Goal: Task Accomplishment & Management: Use online tool/utility

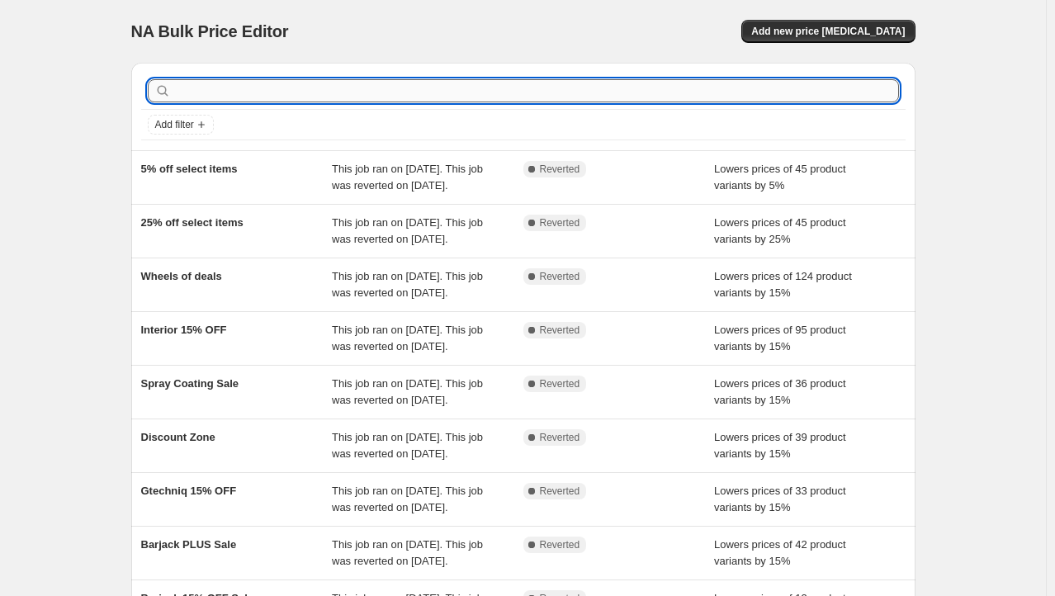
click at [323, 93] on input "text" at bounding box center [536, 90] width 725 height 23
drag, startPoint x: 528, startPoint y: 38, endPoint x: 584, endPoint y: 27, distance: 57.1
click at [528, 38] on div "NA Bulk Price Editor Add new price [MEDICAL_DATA]" at bounding box center [523, 31] width 784 height 23
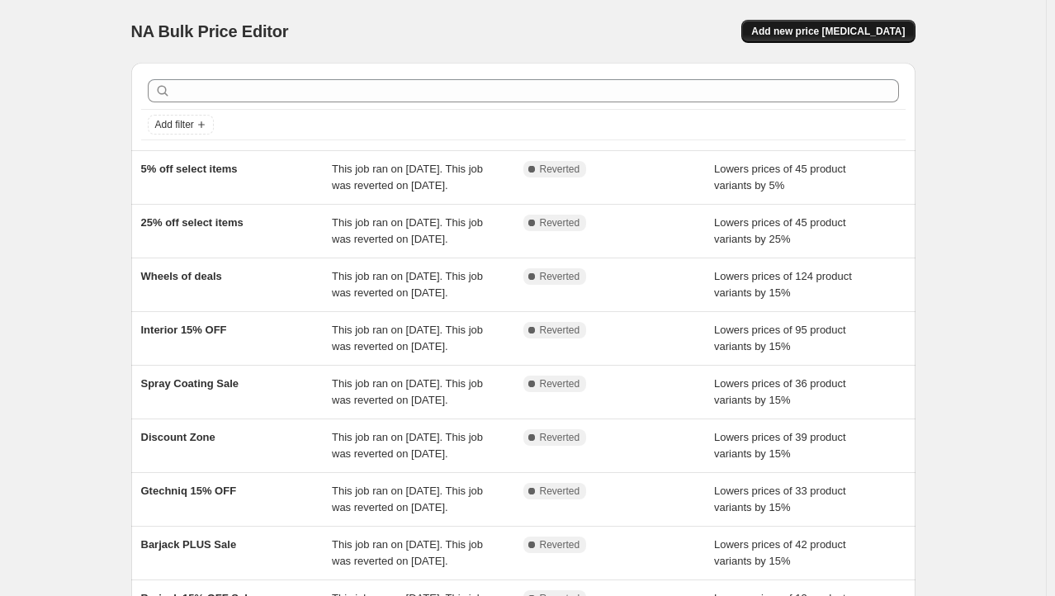
click at [829, 30] on span "Add new price [MEDICAL_DATA]" at bounding box center [827, 31] width 153 height 13
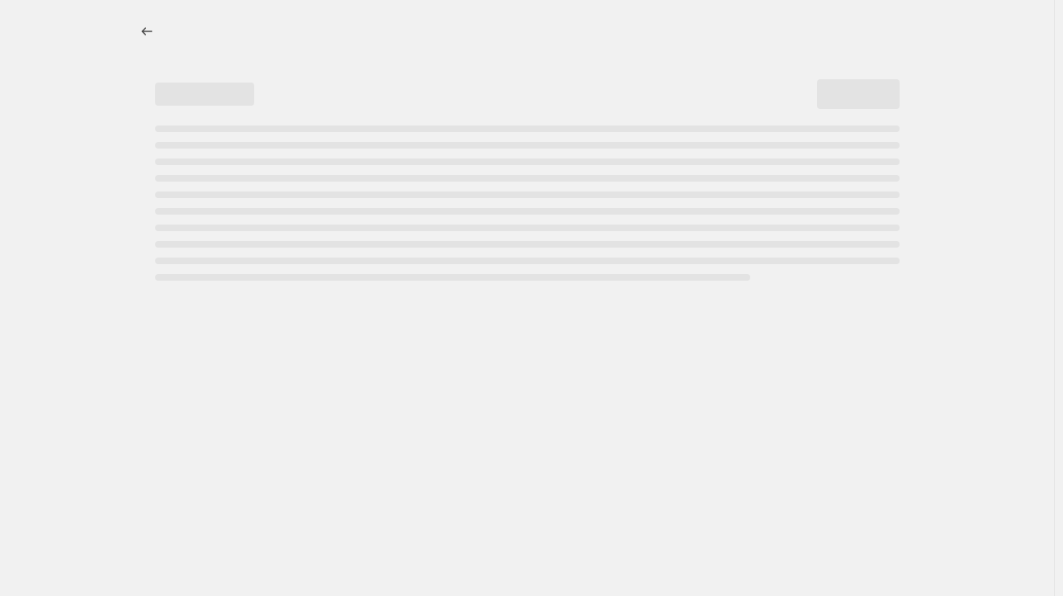
select select "percentage"
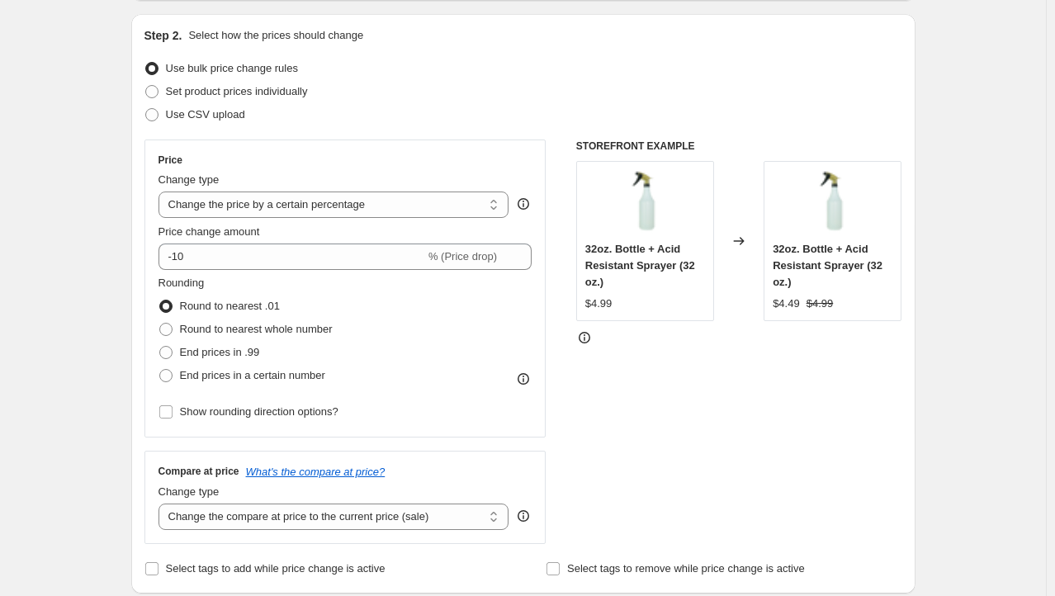
scroll to position [165, 0]
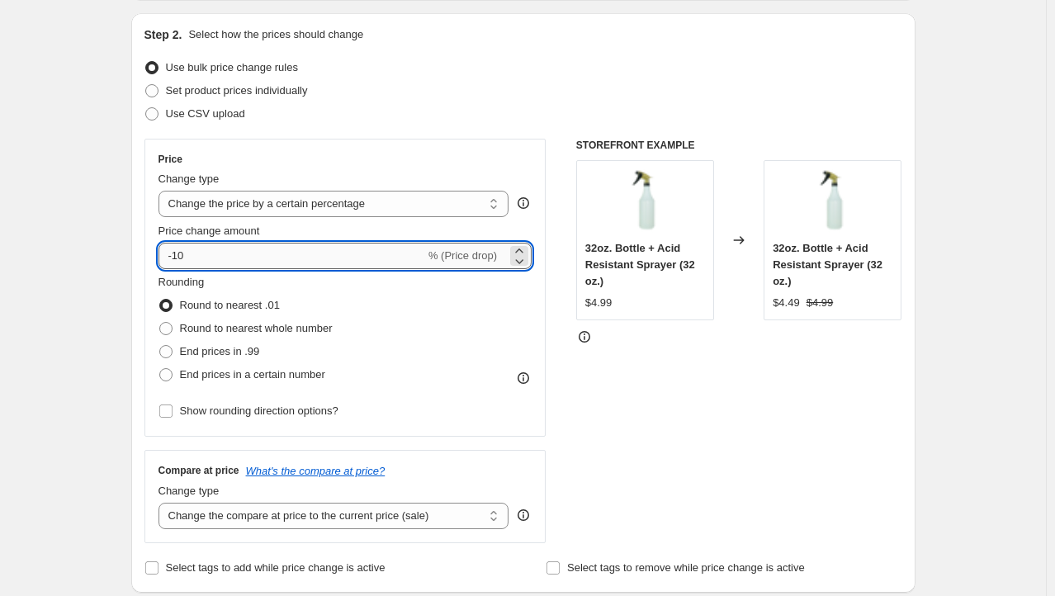
click at [236, 253] on input "-10" at bounding box center [291, 256] width 267 height 26
type input "-15"
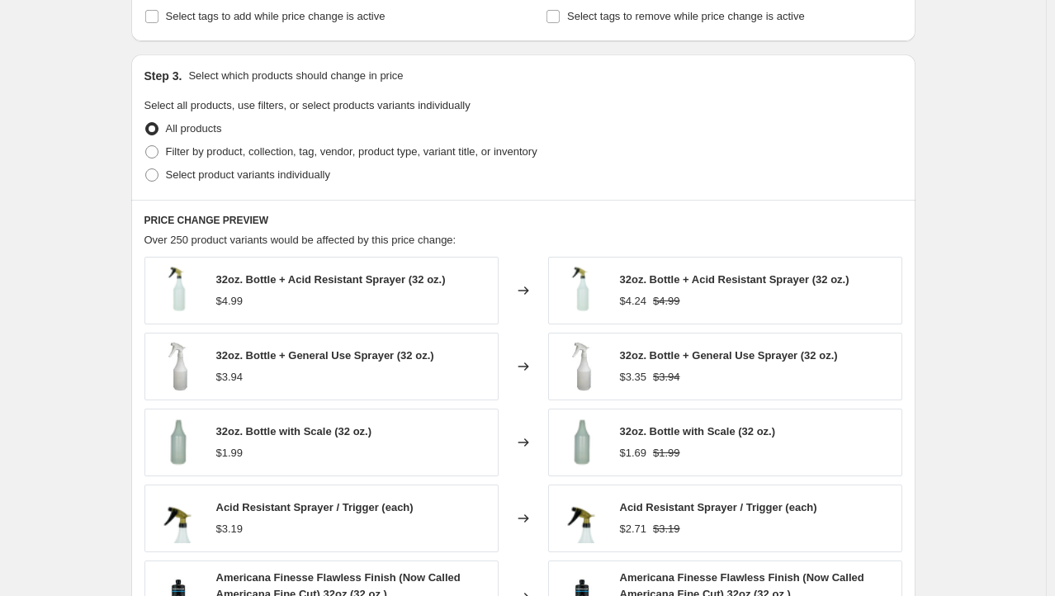
scroll to position [743, 0]
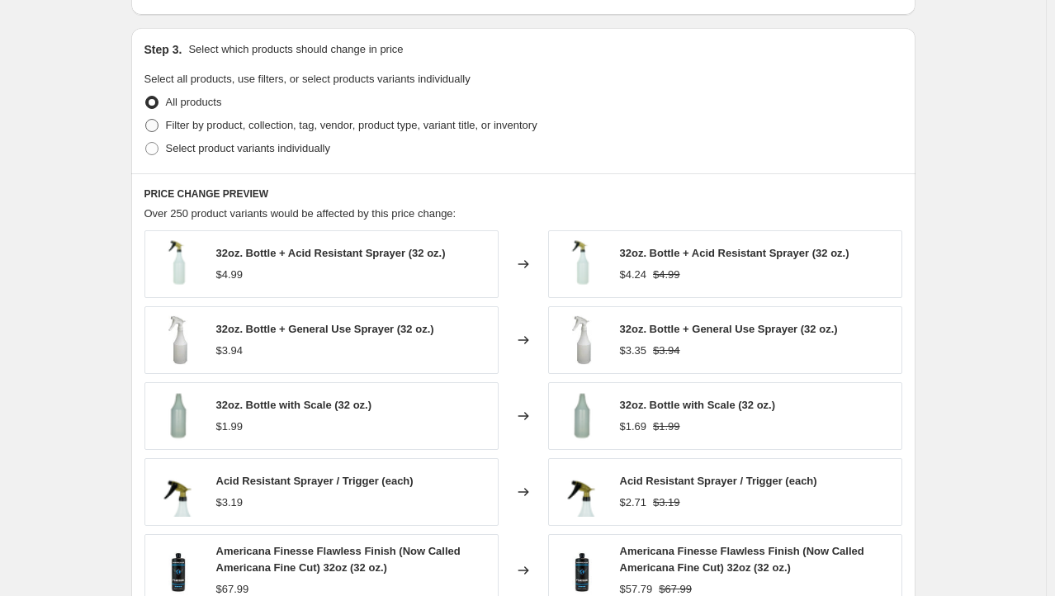
click at [227, 122] on span "Filter by product, collection, tag, vendor, product type, variant title, or inv…" at bounding box center [351, 125] width 371 height 12
click at [146, 120] on input "Filter by product, collection, tag, vendor, product type, variant title, or inv…" at bounding box center [145, 119] width 1 height 1
radio input "true"
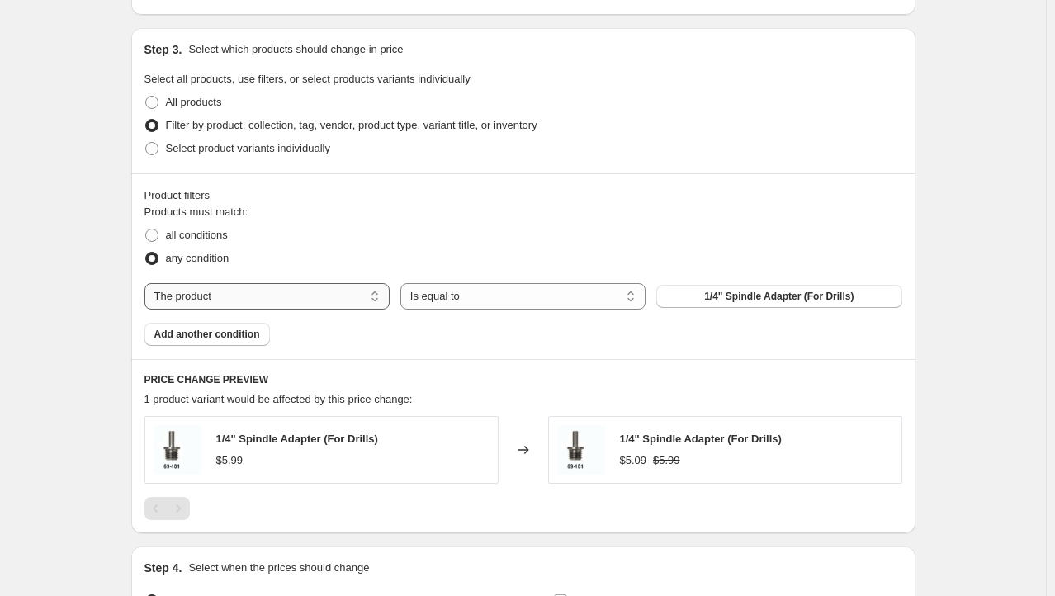
click at [334, 290] on select "The product The product's collection The product's tag The product's vendor The…" at bounding box center [266, 296] width 245 height 26
select select "collection"
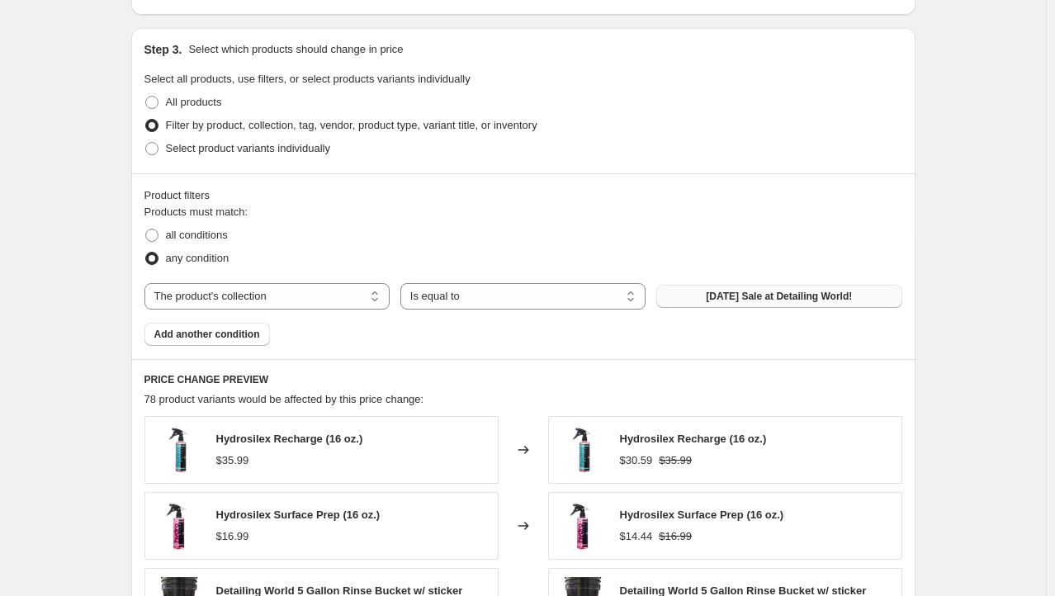
click at [825, 293] on span "4th July Sale at Detailing World!" at bounding box center [779, 296] width 146 height 13
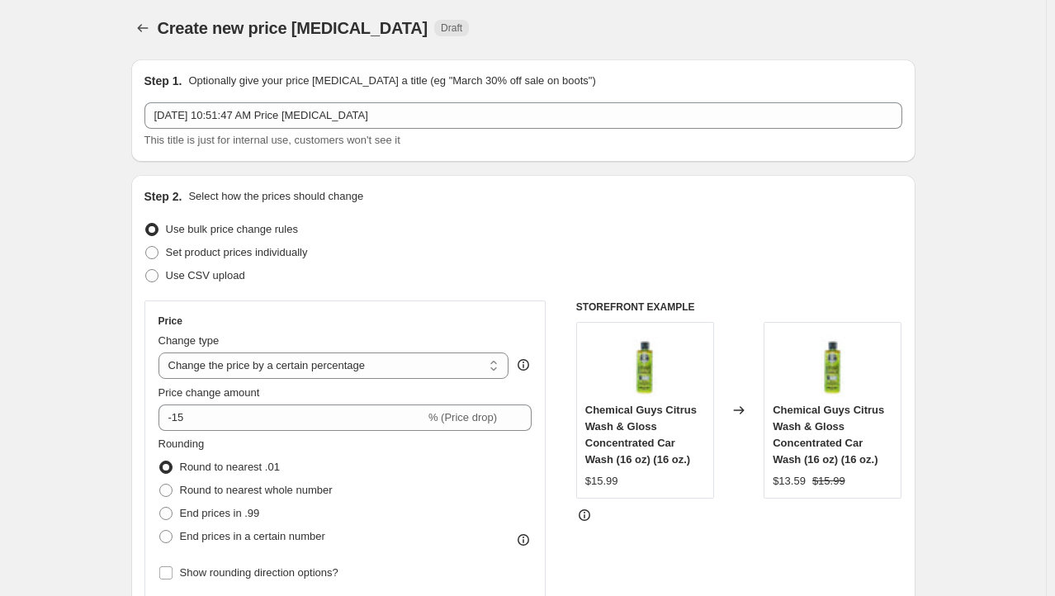
scroll to position [0, 0]
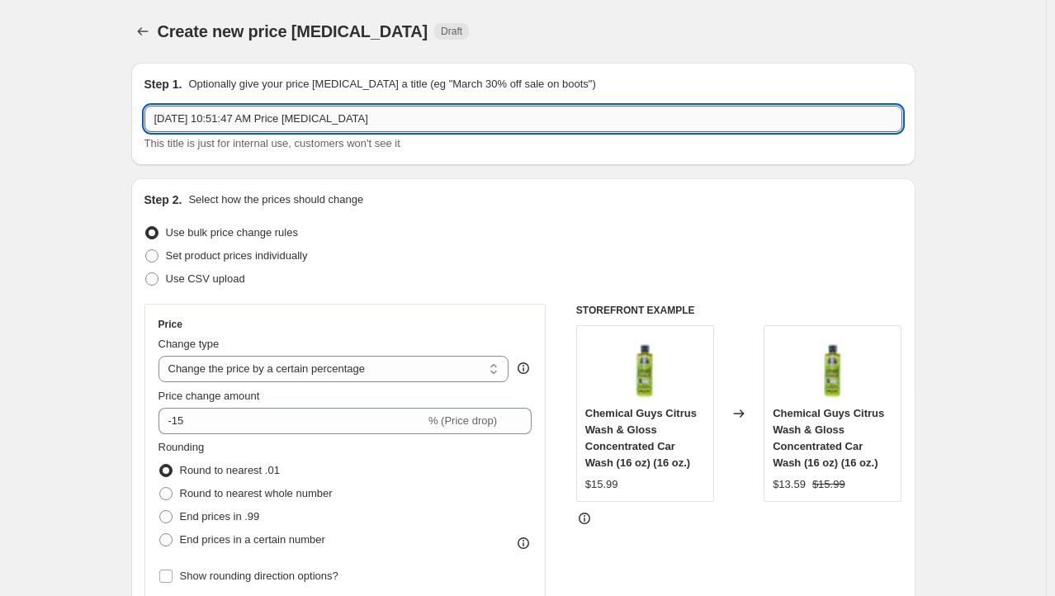
click at [353, 114] on input "Aug 14, 2025, 10:51:47 AM Price change job" at bounding box center [523, 119] width 758 height 26
type input "s"
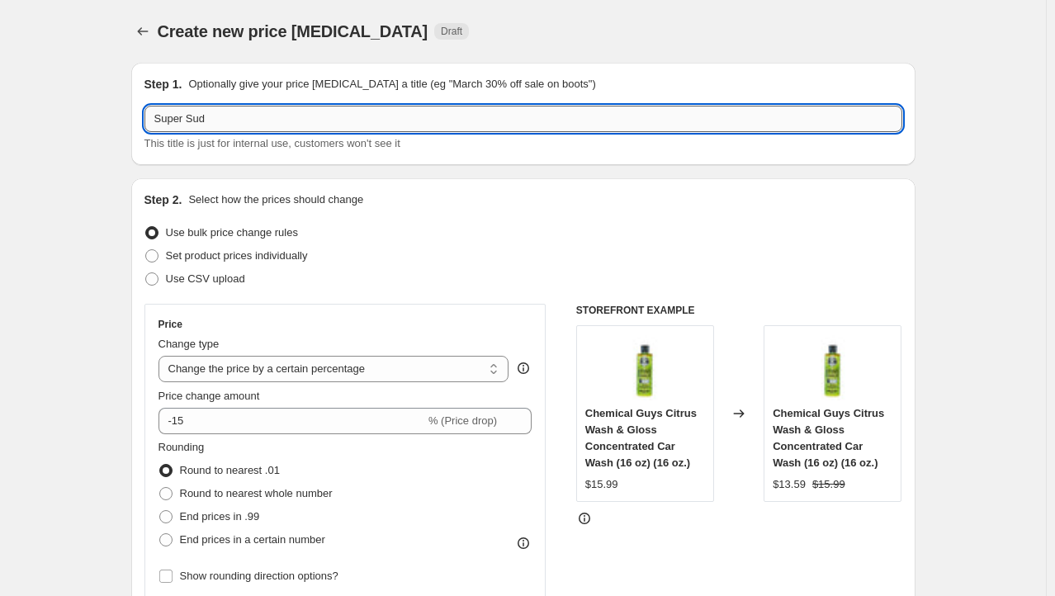
click at [335, 118] on input "Super Sud" at bounding box center [523, 119] width 758 height 26
type input "Super Sud Sale"
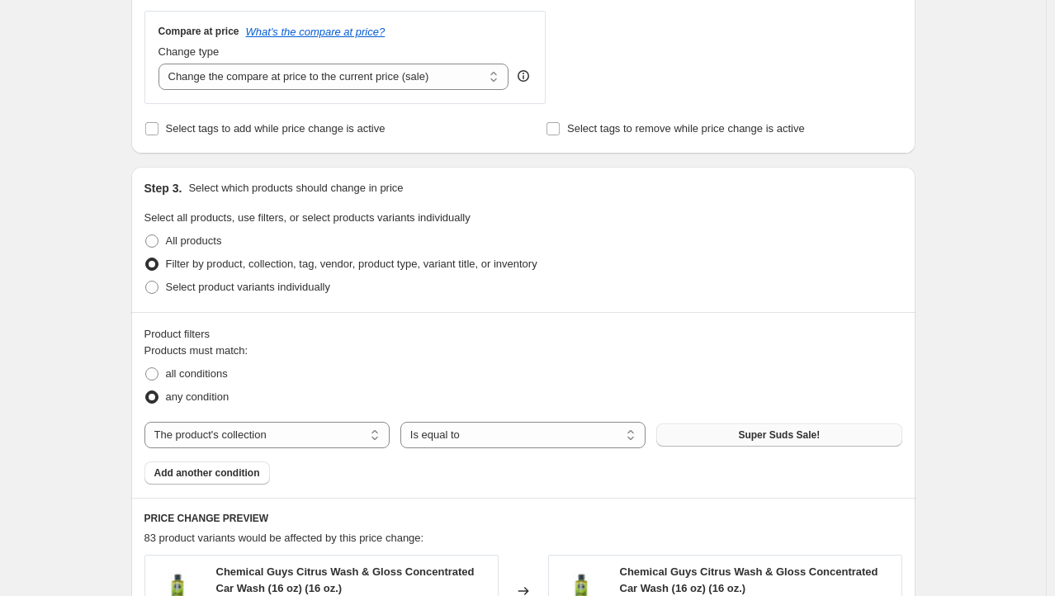
scroll to position [1258, 0]
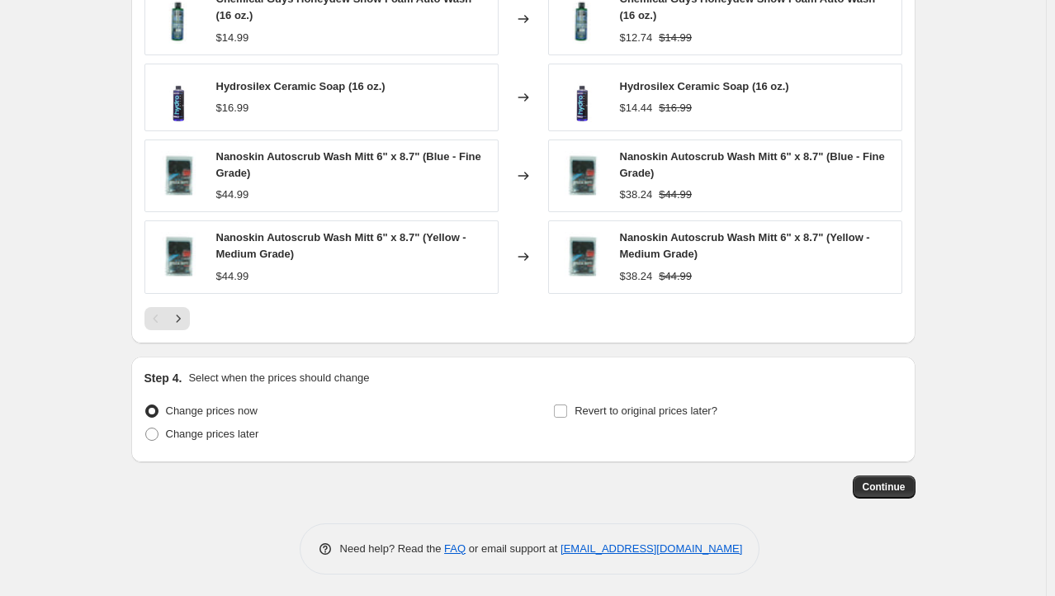
drag, startPoint x: 1142, startPoint y: 484, endPoint x: 1130, endPoint y: 720, distance: 235.5
click at [881, 480] on span "Continue" at bounding box center [883, 486] width 43 height 13
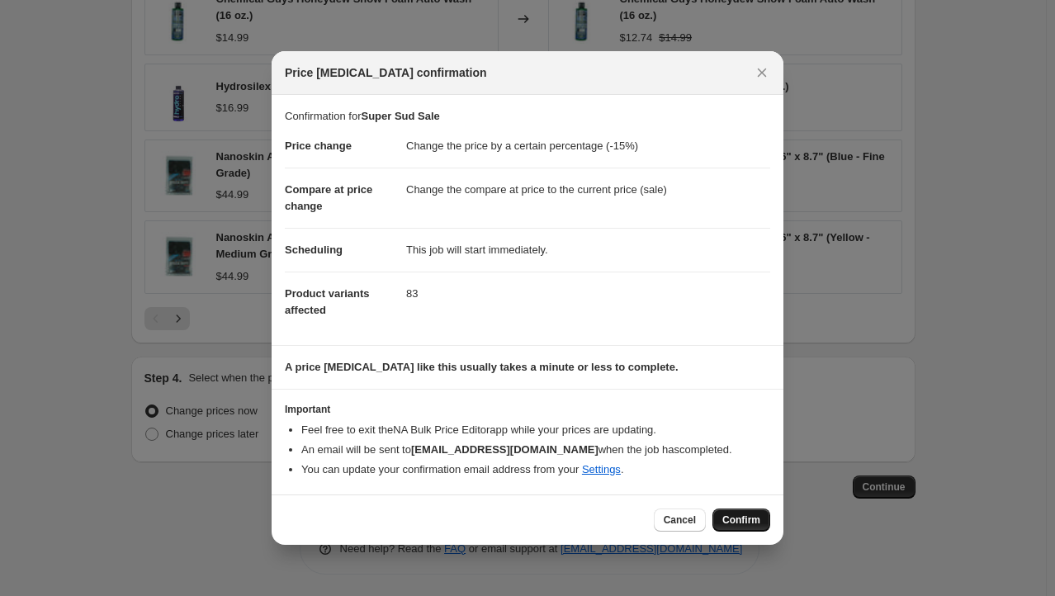
click at [746, 522] on span "Confirm" at bounding box center [741, 519] width 38 height 13
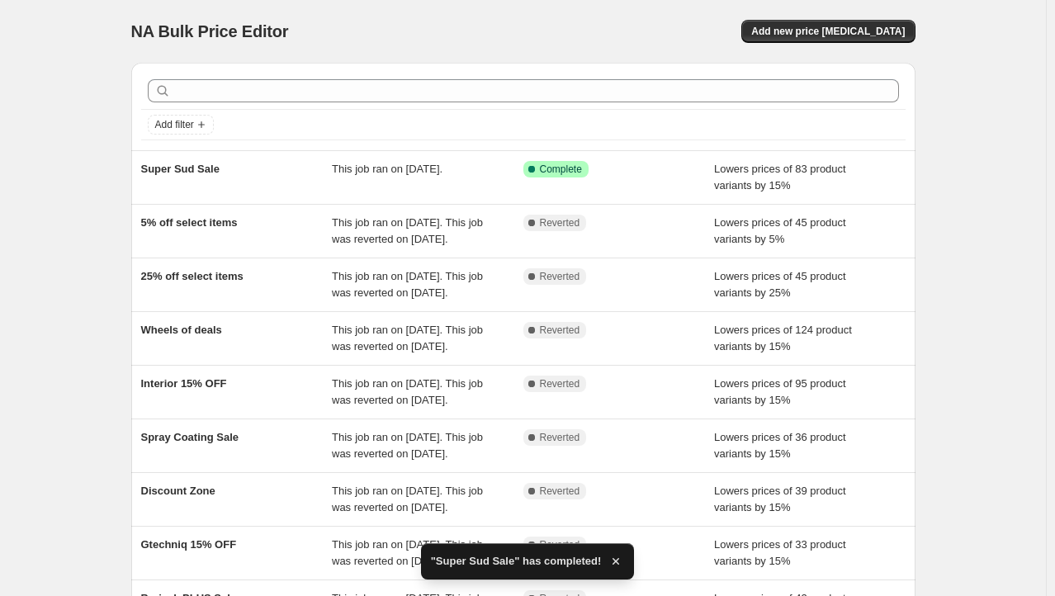
click at [634, 25] on div "Add new price [MEDICAL_DATA]" at bounding box center [719, 31] width 394 height 23
